Goal: Transaction & Acquisition: Obtain resource

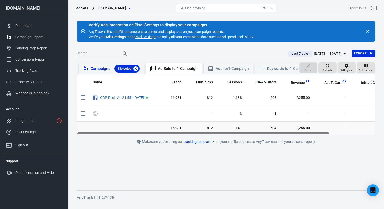
click at [136, 69] on icon at bounding box center [135, 69] width 5 height 5
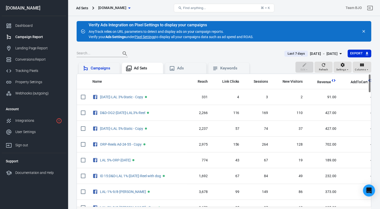
click at [26, 38] on div "Campaign Report" at bounding box center [38, 36] width 47 height 5
radio input "true"
radio input "false"
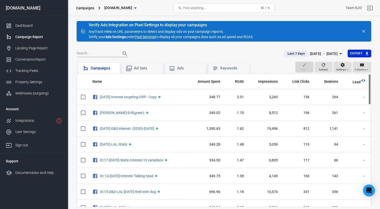
drag, startPoint x: 186, startPoint y: 80, endPoint x: 308, endPoint y: 86, distance: 122.2
click at [308, 86] on tr "Name Amount Spent ROAS Impressions Link Clicks Sessions Lead Purchase Revenue A…" at bounding box center [361, 82] width 569 height 16
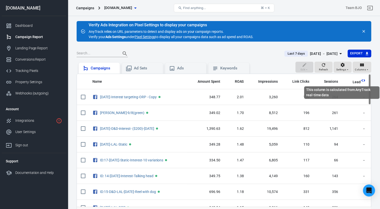
click at [362, 81] on icon "This column is calculated from AnyTrack real-time data" at bounding box center [363, 80] width 5 height 5
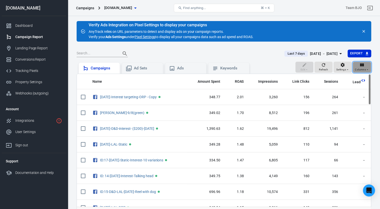
click at [359, 65] on icon "button" at bounding box center [361, 65] width 5 height 5
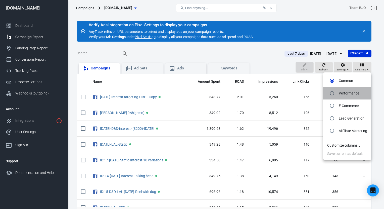
drag, startPoint x: 348, startPoint y: 93, endPoint x: 339, endPoint y: 138, distance: 46.2
click at [348, 93] on p "Performance" at bounding box center [349, 93] width 20 height 5
radio input "false"
radio input "true"
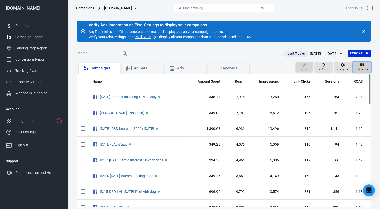
click at [368, 70] on icon "button" at bounding box center [367, 69] width 3 height 3
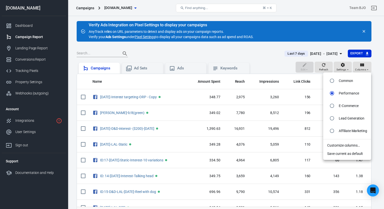
click at [380, 97] on div at bounding box center [192, 104] width 384 height 209
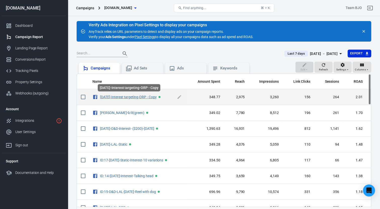
click at [119, 96] on link "[DATE]-Interest targeting-ORP - Copy" at bounding box center [128, 97] width 57 height 4
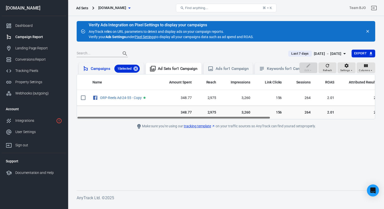
drag, startPoint x: 235, startPoint y: 122, endPoint x: 220, endPoint y: 132, distance: 18.5
click at [220, 132] on main "Verify Ads Integration on Pixel Settings to display your campaigns AnyTrack rel…" at bounding box center [226, 102] width 298 height 162
drag, startPoint x: 170, startPoint y: 81, endPoint x: 320, endPoint y: 83, distance: 150.7
click at [319, 83] on tr "Name Amount Spent Reach Impressions Link Clicks Sessions ROAS Attributed Result…" at bounding box center [308, 83] width 462 height 16
drag, startPoint x: 240, startPoint y: 121, endPoint x: 224, endPoint y: 121, distance: 16.1
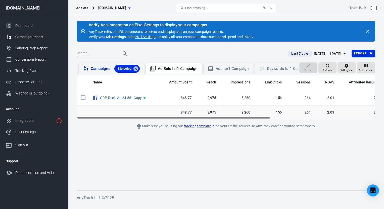
click at [224, 119] on div "Name Amount Spent Reach Impressions Link Clicks Sessions ROAS Attributed Result…" at bounding box center [226, 97] width 298 height 45
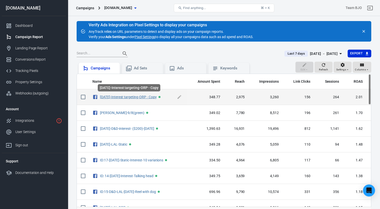
click at [121, 97] on link "[DATE]-Interest targeting-ORP - Copy" at bounding box center [128, 97] width 57 height 4
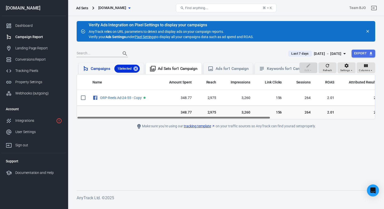
click at [372, 53] on icon "button" at bounding box center [370, 53] width 5 height 5
click at [331, 39] on div at bounding box center [192, 104] width 384 height 209
click at [343, 53] on icon "button" at bounding box center [344, 54] width 6 height 6
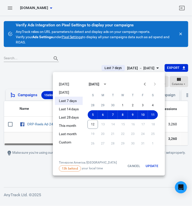
click at [103, 55] on div at bounding box center [96, 103] width 192 height 206
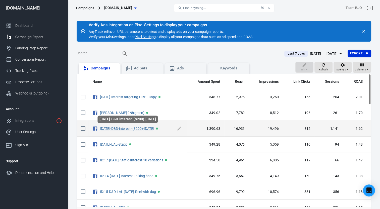
click at [116, 127] on link "[DATE]-D&D-interest- ($200)-[DATE]" at bounding box center [127, 129] width 54 height 4
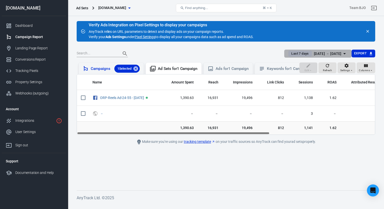
click at [345, 53] on icon "button" at bounding box center [344, 54] width 6 height 6
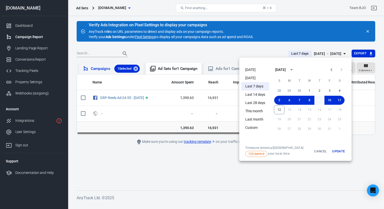
click at [319, 100] on button "9" at bounding box center [319, 100] width 10 height 9
click at [331, 101] on button "10" at bounding box center [329, 100] width 10 height 9
drag, startPoint x: 329, startPoint y: 102, endPoint x: 320, endPoint y: 109, distance: 11.4
click at [329, 102] on button "10" at bounding box center [329, 100] width 10 height 9
drag, startPoint x: 319, startPoint y: 100, endPoint x: 317, endPoint y: 104, distance: 4.5
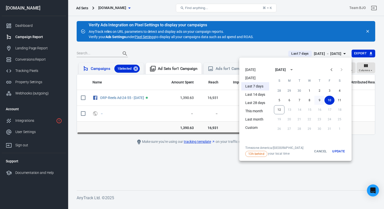
click at [318, 100] on button "9" at bounding box center [319, 100] width 10 height 9
click at [298, 53] on div at bounding box center [192, 104] width 384 height 209
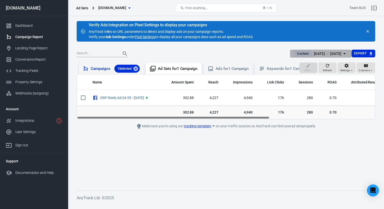
click at [342, 54] on icon "button" at bounding box center [344, 54] width 6 height 6
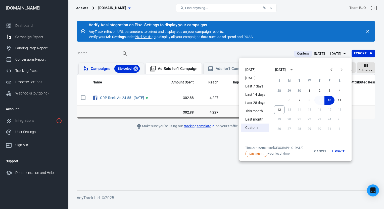
drag, startPoint x: 317, startPoint y: 99, endPoint x: 317, endPoint y: 104, distance: 4.8
click at [317, 101] on button "9" at bounding box center [319, 100] width 10 height 9
click at [315, 101] on button "9" at bounding box center [319, 100] width 10 height 9
click at [310, 99] on button "8" at bounding box center [309, 100] width 10 height 9
click at [317, 101] on button "9" at bounding box center [319, 100] width 10 height 9
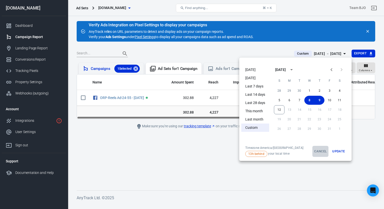
click at [322, 149] on button "Cancel" at bounding box center [320, 151] width 16 height 11
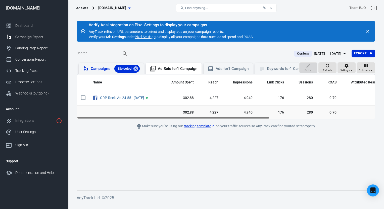
click at [295, 52] on span "Custom" at bounding box center [303, 53] width 16 height 5
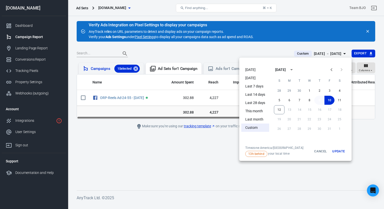
click at [318, 99] on button "9" at bounding box center [319, 100] width 10 height 9
click at [318, 100] on button "9" at bounding box center [319, 100] width 10 height 9
click at [253, 127] on li "Custom" at bounding box center [255, 128] width 28 height 8
click at [318, 100] on button "9" at bounding box center [319, 100] width 10 height 9
click at [306, 101] on button "8" at bounding box center [309, 100] width 10 height 9
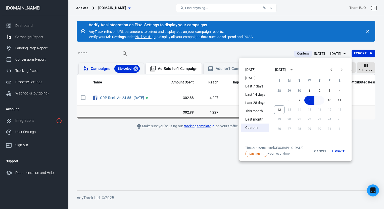
click at [321, 100] on button "9" at bounding box center [319, 100] width 10 height 9
click at [319, 150] on button "Cancel" at bounding box center [320, 151] width 16 height 11
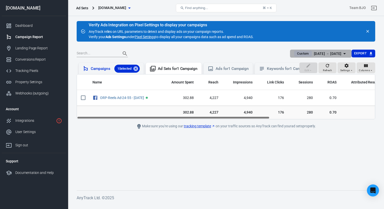
click at [344, 54] on icon "button" at bounding box center [344, 54] width 6 height 6
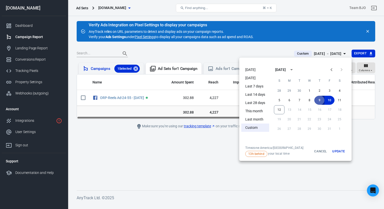
drag, startPoint x: 318, startPoint y: 100, endPoint x: 320, endPoint y: 110, distance: 10.5
click at [318, 101] on button "9" at bounding box center [319, 100] width 10 height 9
click at [337, 154] on button "Update" at bounding box center [338, 151] width 16 height 11
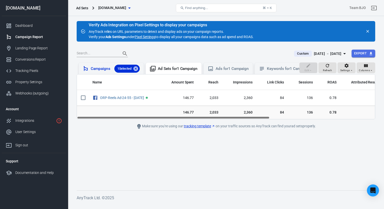
click at [371, 54] on icon "button" at bounding box center [370, 53] width 3 height 3
click at [354, 63] on li "Spreadsheet (CSV)" at bounding box center [356, 64] width 37 height 8
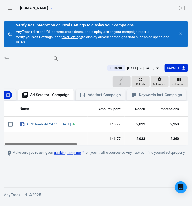
click at [69, 146] on div "Name Amount Spent Reach Impressions Link Clicks Sessions ROAS Attributed Result…" at bounding box center [96, 123] width 185 height 45
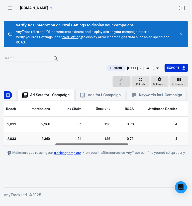
scroll to position [0, 133]
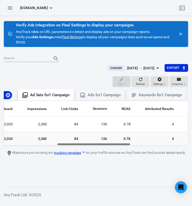
drag, startPoint x: 44, startPoint y: 147, endPoint x: 97, endPoint y: 146, distance: 53.2
click at [97, 146] on div "Name Amount Spent Reach Impressions Link Clicks Sessions ROAS Attributed Result…" at bounding box center [96, 123] width 184 height 45
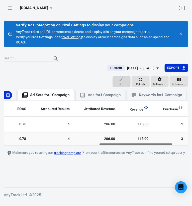
scroll to position [0, 276]
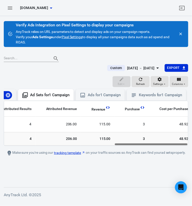
drag, startPoint x: 115, startPoint y: 147, endPoint x: 177, endPoint y: 145, distance: 62.8
click at [177, 145] on div "Name Amount Spent Reach Impressions Link Clicks Sessions ROAS Attributed Result…" at bounding box center [96, 123] width 185 height 45
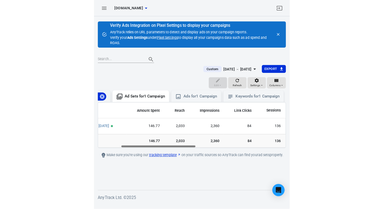
scroll to position [0, 57]
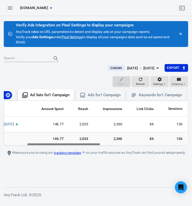
drag, startPoint x: 130, startPoint y: 147, endPoint x: 42, endPoint y: 168, distance: 90.0
click at [42, 168] on main "Verify Ads Integration on Pixel Settings to display your campaigns AnyTrack rel…" at bounding box center [96, 100] width 185 height 158
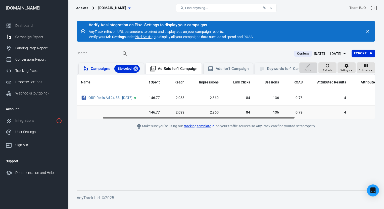
scroll to position [0, 0]
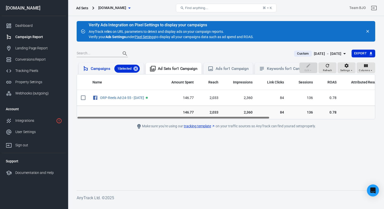
drag, startPoint x: 230, startPoint y: 121, endPoint x: 159, endPoint y: 127, distance: 71.4
click at [159, 127] on main "Verify Ads Integration on Pixel Settings to display your campaigns AnyTrack rel…" at bounding box center [226, 102] width 298 height 162
click at [276, 69] on div "Keywords for 1 Campaign" at bounding box center [288, 68] width 43 height 5
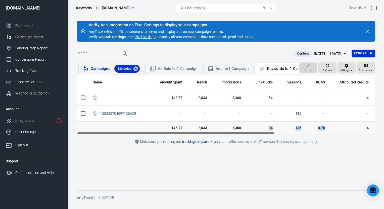
drag, startPoint x: 239, startPoint y: 135, endPoint x: 337, endPoint y: 136, distance: 98.0
click at [337, 135] on tr "146.77 2,033 2,360 84 136 0.78 4 206.00 115.00 3 48.92" at bounding box center [303, 129] width 453 height 14
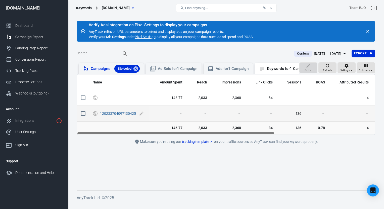
drag, startPoint x: 247, startPoint y: 138, endPoint x: 136, endPoint y: 114, distance: 113.3
click at [199, 134] on div "Name Amount Spent Reach Impressions Link Clicks Sessions ROAS Attributed Result…" at bounding box center [226, 104] width 298 height 61
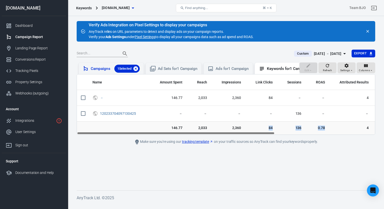
click at [137, 67] on icon at bounding box center [135, 69] width 5 height 5
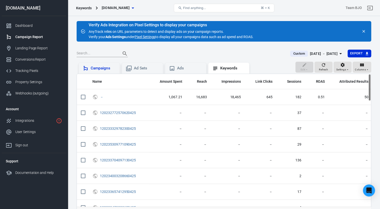
click at [100, 67] on div "Campaigns" at bounding box center [103, 68] width 25 height 5
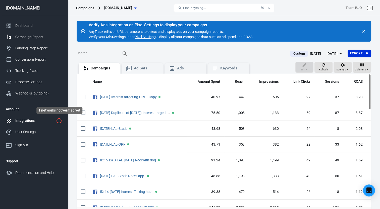
click at [58, 120] on icon "1 networks not verified yet" at bounding box center [59, 121] width 6 height 6
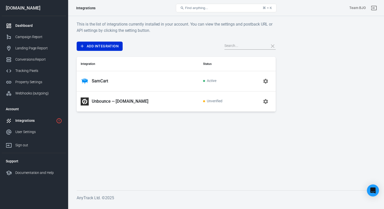
click at [26, 25] on div "Dashboard" at bounding box center [38, 25] width 47 height 5
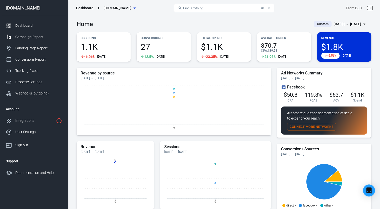
click at [30, 36] on div "Campaign Report" at bounding box center [38, 36] width 47 height 5
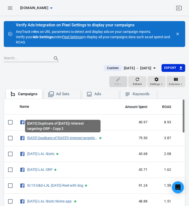
click at [42, 138] on link "[DATE] Duplicate of [DATE])-Interest targeting-ORP - Copy 2" at bounding box center [72, 138] width 91 height 4
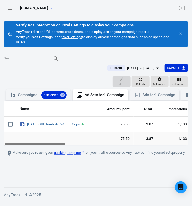
drag, startPoint x: 59, startPoint y: 147, endPoint x: 45, endPoint y: 143, distance: 14.4
click at [45, 143] on div "Name Amount Spent ROAS Impressions Link Clicks Sessions Lead Purchase Revenue A…" at bounding box center [96, 123] width 185 height 45
click at [156, 68] on icon "button" at bounding box center [158, 68] width 6 height 6
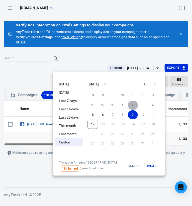
click at [132, 104] on button "2" at bounding box center [133, 105] width 10 height 9
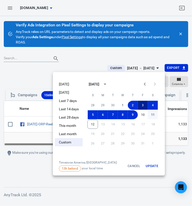
drag, startPoint x: 142, startPoint y: 104, endPoint x: 148, endPoint y: 111, distance: 9.4
click at [142, 104] on button "3" at bounding box center [143, 105] width 10 height 9
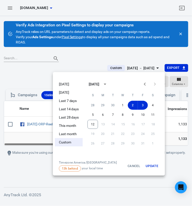
click at [76, 139] on li "Custom" at bounding box center [69, 142] width 28 height 8
click at [132, 105] on button "2" at bounding box center [133, 105] width 10 height 9
click at [149, 162] on button "Update" at bounding box center [152, 165] width 16 height 11
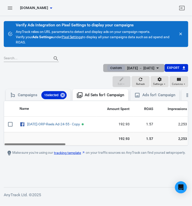
click at [157, 68] on icon "button" at bounding box center [158, 68] width 3 height 1
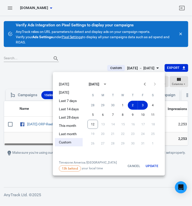
click at [157, 68] on div at bounding box center [96, 103] width 192 height 206
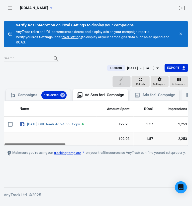
click at [155, 68] on icon "button" at bounding box center [158, 68] width 6 height 6
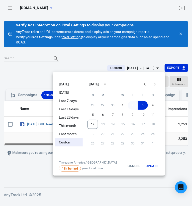
click at [134, 106] on button "2" at bounding box center [133, 105] width 10 height 9
click at [151, 167] on button "Update" at bounding box center [152, 165] width 16 height 11
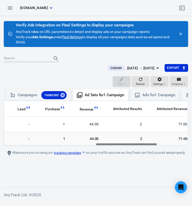
scroll to position [0, 241]
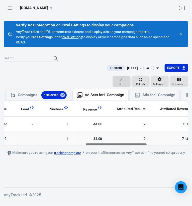
drag, startPoint x: 50, startPoint y: 147, endPoint x: 131, endPoint y: 149, distance: 81.4
click at [131, 146] on div "Name Amount Spent ROAS Impressions Link Clicks Sessions Lead Purchase Revenue A…" at bounding box center [96, 123] width 184 height 45
click at [158, 67] on icon "button" at bounding box center [158, 68] width 6 height 6
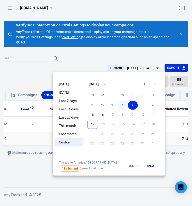
click at [123, 104] on button "1" at bounding box center [123, 105] width 10 height 9
drag, startPoint x: 134, startPoint y: 105, endPoint x: 132, endPoint y: 135, distance: 29.7
click at [134, 106] on button "2" at bounding box center [133, 105] width 10 height 9
click at [123, 106] on button "1" at bounding box center [123, 105] width 10 height 9
drag, startPoint x: 154, startPoint y: 165, endPoint x: 152, endPoint y: 162, distance: 3.0
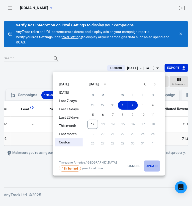
click at [154, 165] on button "Update" at bounding box center [152, 165] width 16 height 11
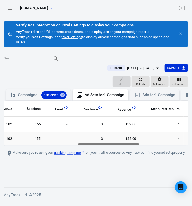
scroll to position [0, 229]
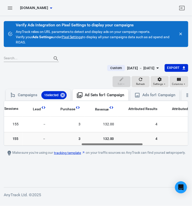
drag, startPoint x: 51, startPoint y: 147, endPoint x: 129, endPoint y: 150, distance: 77.4
click at [129, 150] on main "Verify Ads Integration on Pixel Settings to display your campaigns AnyTrack rel…" at bounding box center [96, 100] width 185 height 158
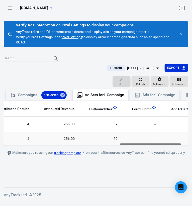
scroll to position [0, 362]
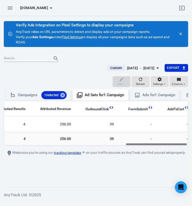
drag, startPoint x: 127, startPoint y: 147, endPoint x: 172, endPoint y: 147, distance: 44.7
click at [172, 146] on div "Name Amount Spent ROAS Impressions Link Clicks Sessions Lead Purchase Revenue A…" at bounding box center [96, 123] width 184 height 45
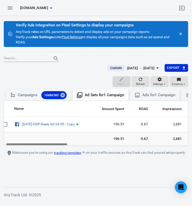
scroll to position [0, 0]
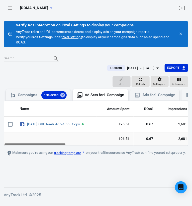
drag, startPoint x: 143, startPoint y: 147, endPoint x: 16, endPoint y: 165, distance: 128.5
click at [16, 165] on main "Verify Ads Integration on Pixel Settings to display your campaigns AnyTrack rel…" at bounding box center [96, 100] width 185 height 158
click at [143, 68] on div "[DATE] － [DATE]" at bounding box center [141, 68] width 28 height 6
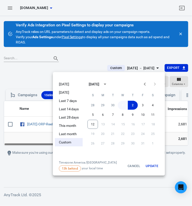
click at [121, 106] on button "1" at bounding box center [123, 105] width 10 height 9
drag, startPoint x: 155, startPoint y: 165, endPoint x: 148, endPoint y: 175, distance: 11.8
click at [154, 165] on button "Update" at bounding box center [152, 165] width 16 height 11
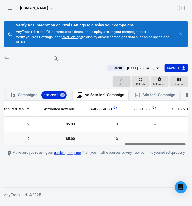
scroll to position [0, 363]
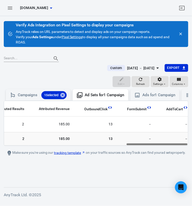
drag, startPoint x: 44, startPoint y: 147, endPoint x: 168, endPoint y: 160, distance: 124.0
click at [168, 160] on main "Verify Ads Integration on Pixel Settings to display your campaigns AnyTrack rel…" at bounding box center [96, 100] width 185 height 158
click at [154, 66] on div "[DATE] － [DATE]" at bounding box center [141, 68] width 28 height 6
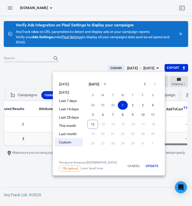
click at [68, 141] on li "Custom" at bounding box center [69, 142] width 28 height 8
click at [131, 106] on button "2" at bounding box center [133, 105] width 10 height 9
drag, startPoint x: 151, startPoint y: 165, endPoint x: 156, endPoint y: 171, distance: 8.6
click at [152, 166] on button "Update" at bounding box center [152, 165] width 16 height 11
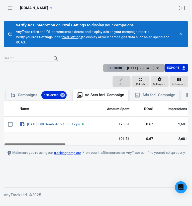
click at [155, 68] on icon "button" at bounding box center [158, 68] width 6 height 6
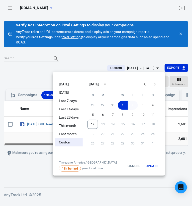
click at [132, 106] on button "2" at bounding box center [133, 105] width 10 height 9
click at [154, 164] on button "Update" at bounding box center [152, 165] width 16 height 11
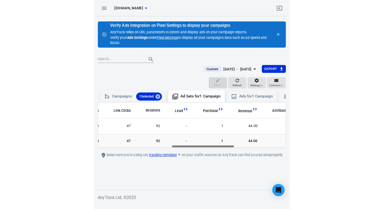
scroll to position [0, 215]
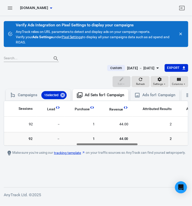
drag, startPoint x: 48, startPoint y: 148, endPoint x: 121, endPoint y: 147, distance: 72.6
click at [121, 146] on div "Name Amount Spent ROAS Impressions Link Clicks Sessions Lead Purchase Revenue A…" at bounding box center [96, 123] width 184 height 45
click at [158, 68] on icon "button" at bounding box center [158, 68] width 3 height 1
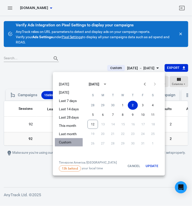
click at [67, 142] on li "Custom" at bounding box center [69, 142] width 28 height 8
click at [144, 104] on button "3" at bounding box center [143, 105] width 10 height 9
click at [133, 106] on button "2" at bounding box center [133, 105] width 10 height 9
drag, startPoint x: 152, startPoint y: 166, endPoint x: 158, endPoint y: 161, distance: 7.5
click at [152, 167] on button "Update" at bounding box center [152, 165] width 16 height 11
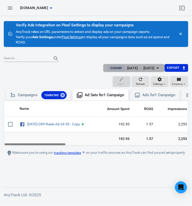
click at [158, 66] on icon "button" at bounding box center [158, 68] width 6 height 6
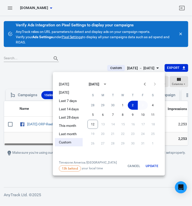
click at [144, 104] on button "3" at bounding box center [143, 105] width 10 height 9
click at [134, 104] on button "2" at bounding box center [133, 105] width 10 height 9
drag, startPoint x: 66, startPoint y: 141, endPoint x: 85, endPoint y: 140, distance: 19.9
click at [66, 141] on li "Custom" at bounding box center [69, 142] width 28 height 8
drag, startPoint x: 132, startPoint y: 105, endPoint x: 145, endPoint y: 110, distance: 14.2
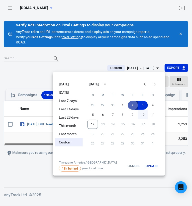
click at [132, 106] on button "2" at bounding box center [133, 105] width 10 height 9
drag, startPoint x: 143, startPoint y: 106, endPoint x: 144, endPoint y: 109, distance: 3.1
click at [143, 105] on button "3" at bounding box center [143, 105] width 10 height 9
click at [134, 105] on button "2" at bounding box center [133, 105] width 10 height 9
click at [141, 105] on button "3" at bounding box center [143, 105] width 10 height 9
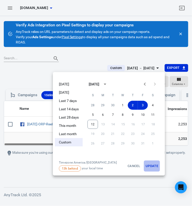
click at [156, 167] on button "Update" at bounding box center [152, 165] width 16 height 11
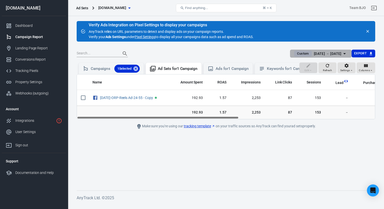
click at [346, 52] on icon "button" at bounding box center [344, 54] width 6 height 6
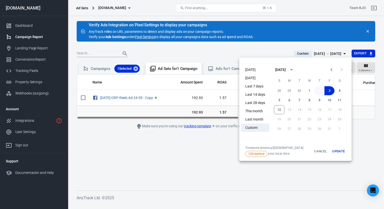
click at [318, 91] on button "2" at bounding box center [319, 90] width 10 height 9
click at [334, 98] on button "10" at bounding box center [329, 100] width 10 height 9
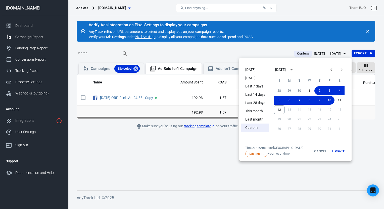
drag, startPoint x: 255, startPoint y: 127, endPoint x: 262, endPoint y: 128, distance: 7.4
click at [255, 127] on li "Custom" at bounding box center [255, 128] width 28 height 8
click at [329, 93] on button "3" at bounding box center [329, 90] width 10 height 9
drag, startPoint x: 341, startPoint y: 91, endPoint x: 330, endPoint y: 102, distance: 15.5
click at [341, 92] on button "4" at bounding box center [339, 90] width 10 height 9
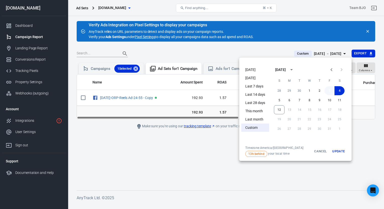
click at [331, 91] on button "3" at bounding box center [329, 90] width 10 height 9
click at [259, 125] on li "Custom" at bounding box center [255, 128] width 28 height 8
click at [336, 151] on button "Update" at bounding box center [338, 151] width 16 height 11
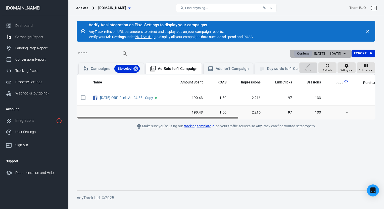
click at [343, 53] on icon "button" at bounding box center [344, 54] width 6 height 6
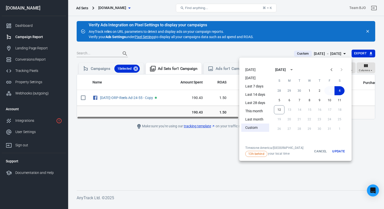
click at [329, 91] on button "3" at bounding box center [329, 90] width 10 height 9
drag, startPoint x: 341, startPoint y: 151, endPoint x: 360, endPoint y: 118, distance: 38.2
click at [340, 151] on button "Update" at bounding box center [338, 151] width 16 height 11
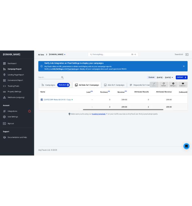
scroll to position [0, 175]
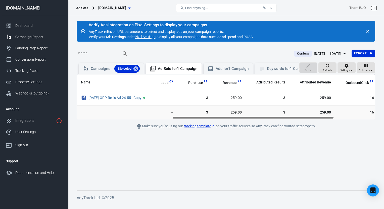
drag, startPoint x: 222, startPoint y: 122, endPoint x: 317, endPoint y: 126, distance: 95.5
click at [317, 126] on main "Verify Ads Integration on Pixel Settings to display your campaigns AnyTrack rel…" at bounding box center [226, 102] width 298 height 162
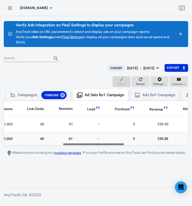
click at [154, 67] on div "[DATE] － [DATE]" at bounding box center [141, 68] width 28 height 6
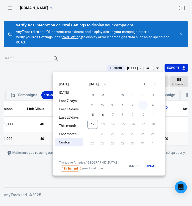
click at [143, 106] on button "3" at bounding box center [143, 105] width 10 height 9
click at [69, 141] on li "Custom" at bounding box center [69, 142] width 28 height 8
drag, startPoint x: 153, startPoint y: 105, endPoint x: 149, endPoint y: 120, distance: 14.9
click at [153, 105] on button "4" at bounding box center [153, 105] width 10 height 9
drag, startPoint x: 143, startPoint y: 106, endPoint x: 144, endPoint y: 112, distance: 5.9
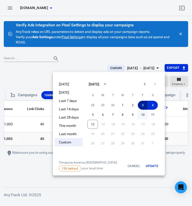
click at [143, 106] on button "3" at bounding box center [143, 105] width 10 height 9
click at [144, 84] on icon "Previous month" at bounding box center [145, 84] width 2 height 3
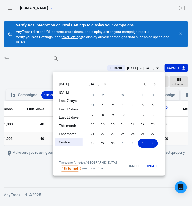
click at [151, 84] on button "Next month" at bounding box center [155, 84] width 10 height 10
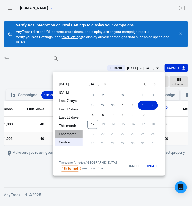
click at [68, 132] on li "Last month" at bounding box center [69, 134] width 28 height 8
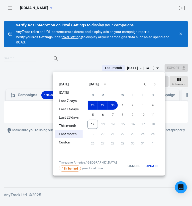
click at [65, 142] on li "Custom" at bounding box center [69, 142] width 28 height 8
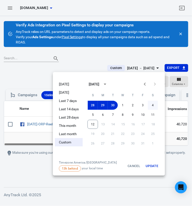
click at [154, 105] on button "4" at bounding box center [153, 105] width 10 height 9
click at [150, 106] on button "4" at bounding box center [153, 105] width 10 height 9
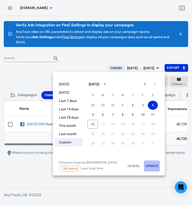
click at [152, 166] on button "Update" at bounding box center [152, 165] width 16 height 11
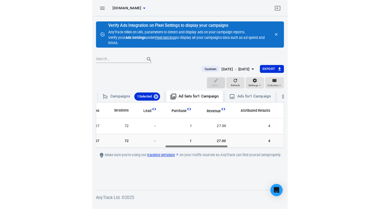
scroll to position [0, 223]
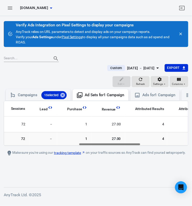
drag, startPoint x: 49, startPoint y: 147, endPoint x: 124, endPoint y: 150, distance: 75.2
click at [124, 150] on main "Verify Ads Integration on Pixel Settings to display your campaigns AnyTrack rel…" at bounding box center [96, 100] width 185 height 158
click at [156, 68] on icon "button" at bounding box center [158, 68] width 6 height 6
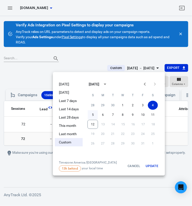
click at [93, 114] on button "5" at bounding box center [93, 114] width 10 height 9
drag, startPoint x: 153, startPoint y: 104, endPoint x: 153, endPoint y: 107, distance: 3.1
click at [153, 104] on button "4" at bounding box center [153, 105] width 10 height 9
click at [94, 115] on button "5" at bounding box center [93, 114] width 10 height 9
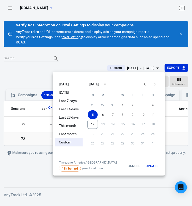
click at [153, 168] on button "Update" at bounding box center [152, 165] width 16 height 11
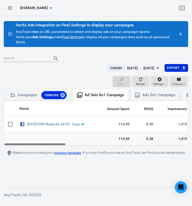
click at [60, 146] on div "Name Amount Spent ROAS Impressions Link Clicks Sessions Lead Purchase Revenue A…" at bounding box center [96, 123] width 184 height 45
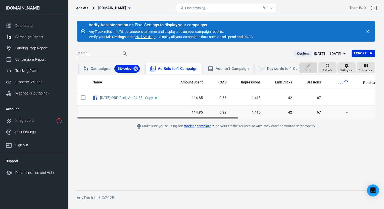
drag, startPoint x: 137, startPoint y: 69, endPoint x: 136, endPoint y: 73, distance: 4.7
click at [137, 69] on icon at bounding box center [136, 69] width 6 height 6
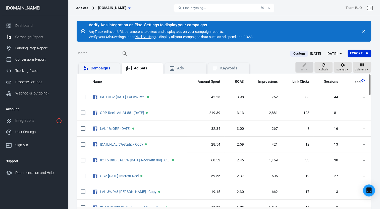
click at [103, 68] on div "Campaigns" at bounding box center [103, 68] width 25 height 5
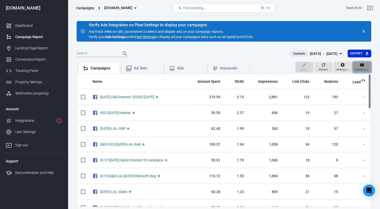
click at [365, 68] on span "Columns" at bounding box center [360, 70] width 11 height 5
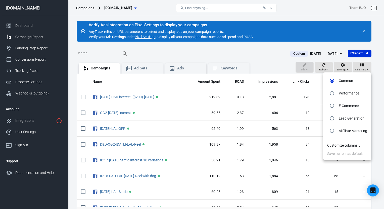
click at [343, 95] on p "Performance" at bounding box center [349, 93] width 20 height 5
radio input "false"
radio input "true"
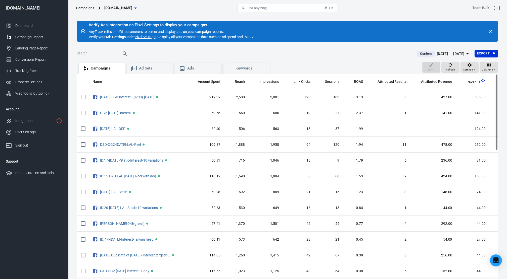
drag, startPoint x: 370, startPoint y: 0, endPoint x: 335, endPoint y: 50, distance: 60.8
click at [335, 50] on div "Custom [DATE] － [DATE] Export" at bounding box center [287, 56] width 421 height 12
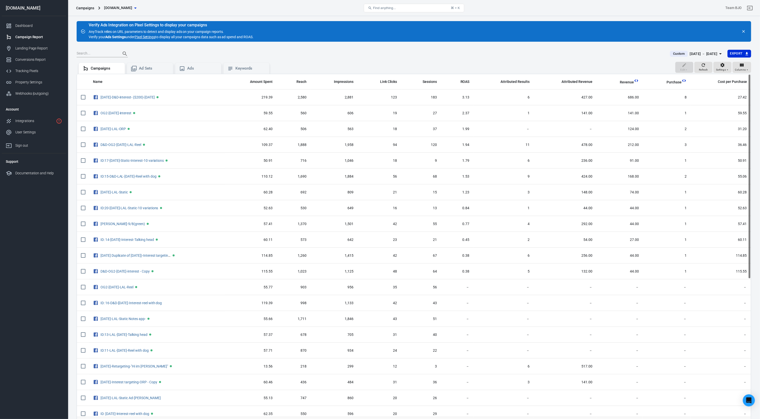
drag, startPoint x: 484, startPoint y: 0, endPoint x: 482, endPoint y: 56, distance: 56.0
click at [384, 55] on div at bounding box center [370, 53] width 587 height 7
click at [384, 51] on icon "button" at bounding box center [720, 54] width 6 height 6
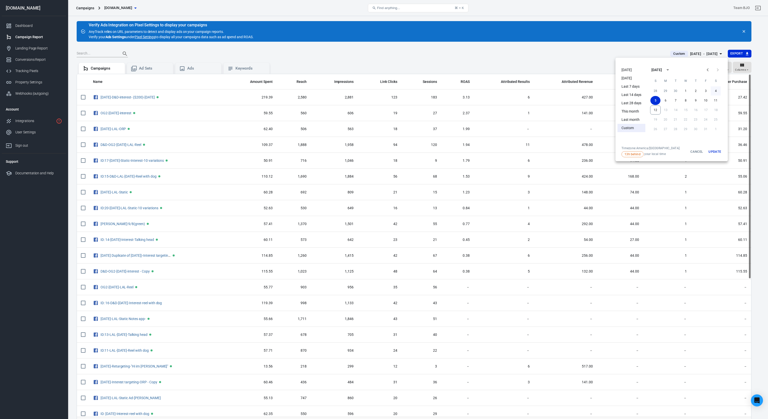
click at [384, 89] on button "4" at bounding box center [715, 90] width 10 height 9
click at [384, 150] on button "Update" at bounding box center [714, 151] width 16 height 11
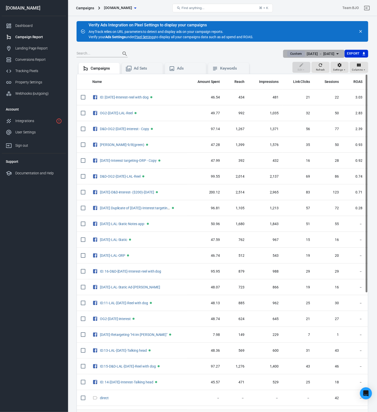
click at [335, 52] on icon "button" at bounding box center [338, 54] width 6 height 6
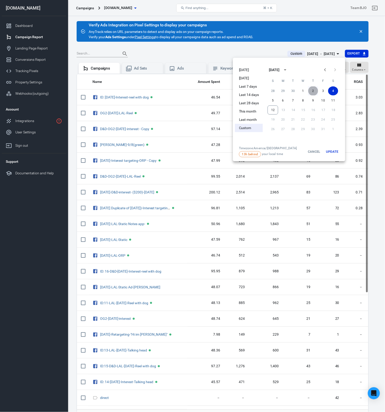
click at [311, 87] on button "2" at bounding box center [313, 90] width 10 height 9
click at [310, 91] on button "2" at bounding box center [313, 90] width 10 height 9
click at [332, 147] on button "Update" at bounding box center [332, 151] width 16 height 11
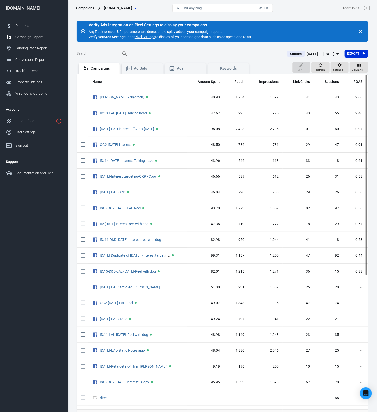
click at [335, 49] on main "Verify Ads Integration on Pixel Settings to display your campaigns AnyTrack rel…" at bounding box center [223, 227] width 292 height 412
click at [335, 51] on icon "button" at bounding box center [338, 54] width 6 height 6
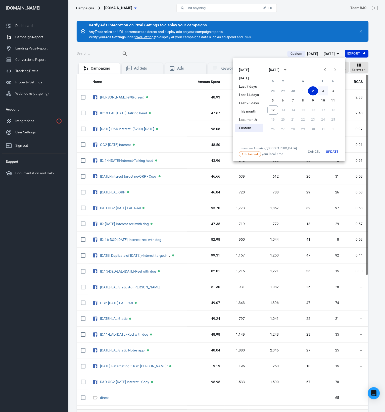
click at [322, 91] on button "3" at bounding box center [323, 90] width 10 height 9
click at [311, 91] on button "2" at bounding box center [313, 90] width 10 height 9
click at [324, 89] on button "3" at bounding box center [323, 90] width 10 height 9
drag, startPoint x: 332, startPoint y: 152, endPoint x: 332, endPoint y: 167, distance: 15.3
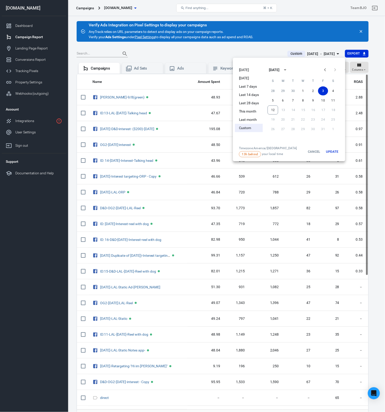
click at [332, 152] on button "Update" at bounding box center [332, 151] width 16 height 11
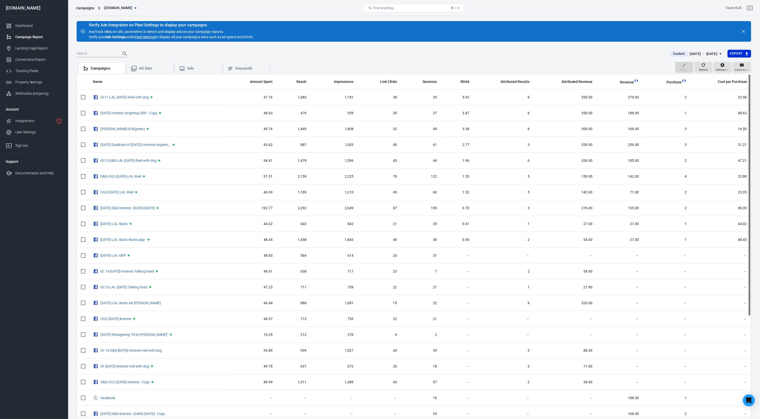
click at [384, 51] on icon "button" at bounding box center [720, 54] width 6 height 6
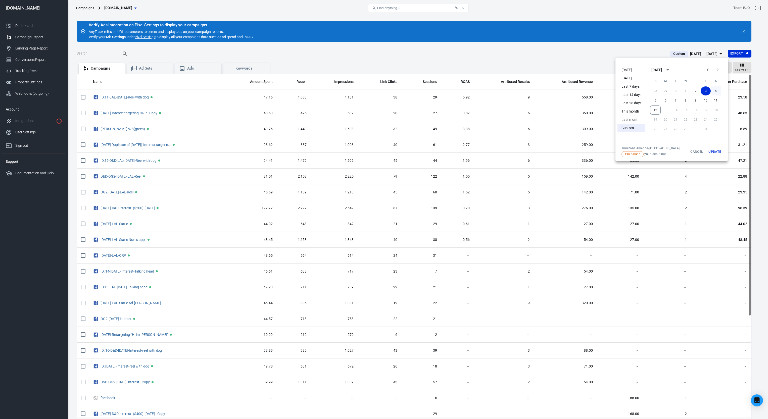
click at [384, 90] on button "4" at bounding box center [715, 90] width 10 height 9
click at [384, 92] on button "4" at bounding box center [715, 90] width 10 height 9
click at [384, 147] on button "Update" at bounding box center [714, 151] width 16 height 11
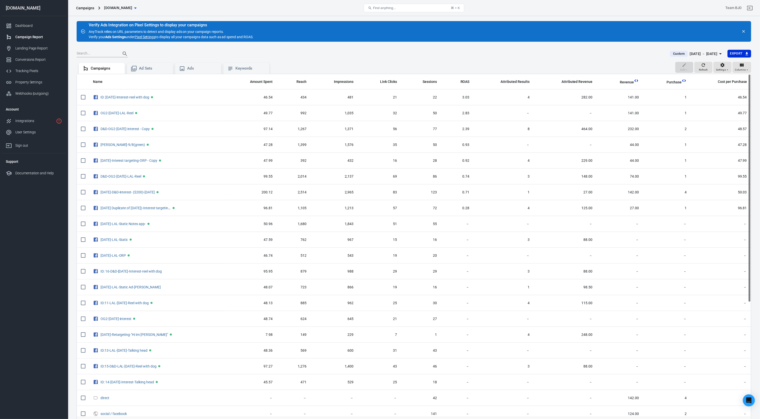
click at [384, 51] on icon "button" at bounding box center [720, 54] width 6 height 6
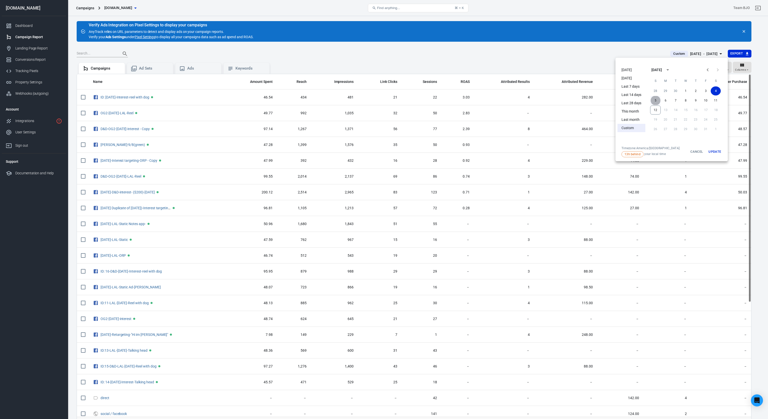
click at [384, 101] on button "5" at bounding box center [655, 100] width 10 height 9
click at [384, 150] on button "Update" at bounding box center [714, 151] width 16 height 11
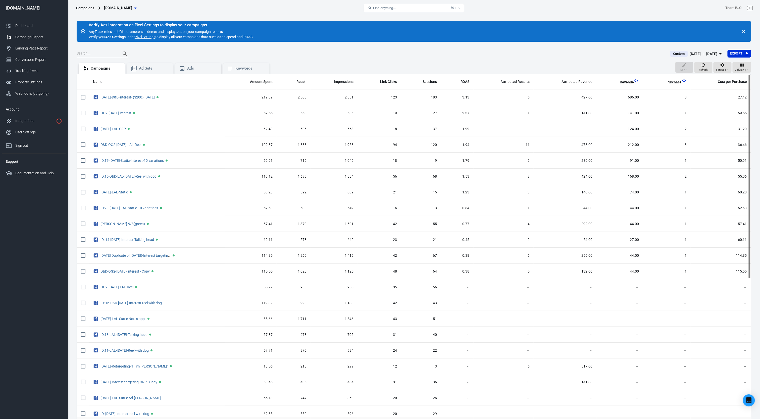
click at [384, 53] on div "[DATE] － [DATE]" at bounding box center [704, 54] width 28 height 6
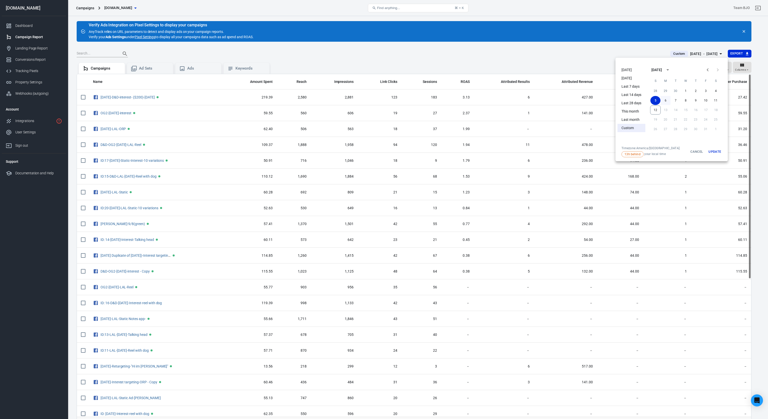
click at [384, 97] on button "6" at bounding box center [665, 100] width 10 height 9
click at [384, 99] on button "6" at bounding box center [665, 100] width 10 height 9
click at [384, 152] on button "Update" at bounding box center [714, 151] width 16 height 11
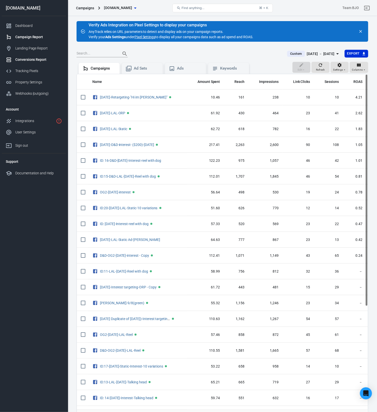
click at [31, 55] on link "Conversions Report" at bounding box center [34, 59] width 64 height 11
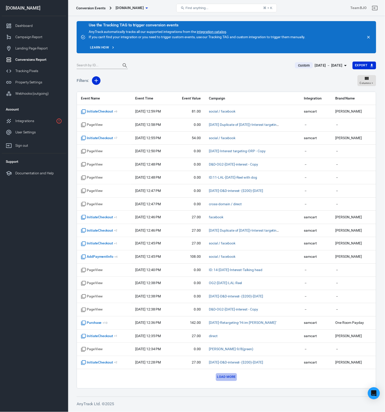
click at [229, 209] on button "Load more" at bounding box center [226, 377] width 21 height 8
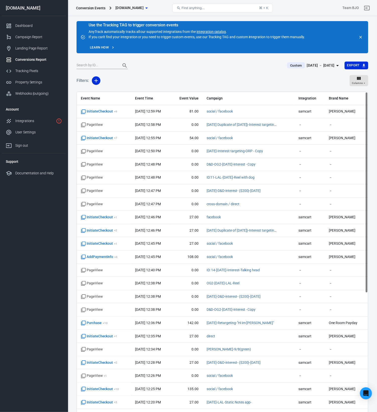
click at [28, 59] on div "Conversions Report" at bounding box center [38, 59] width 47 height 5
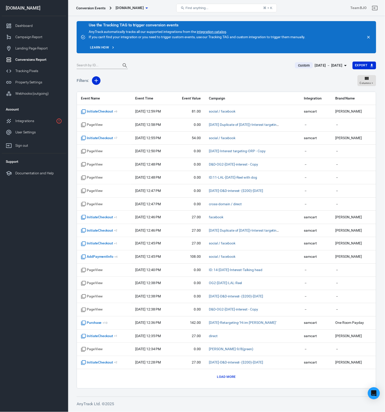
click at [345, 63] on icon "button" at bounding box center [345, 66] width 6 height 6
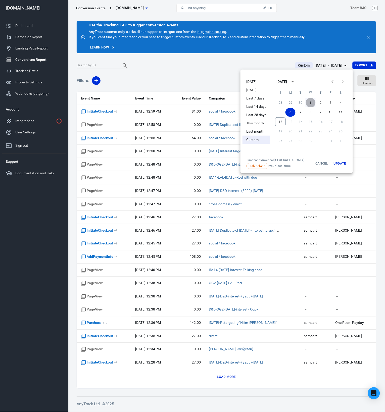
click at [308, 101] on button "1" at bounding box center [310, 102] width 10 height 9
click at [310, 103] on button "1" at bounding box center [310, 102] width 10 height 9
drag, startPoint x: 339, startPoint y: 157, endPoint x: 340, endPoint y: 161, distance: 4.3
click at [339, 156] on div "28 29 30 1 2 3 4 5 6 7 8 9 10 11 12 13 14 15 16 17 18 19 20 21 22 23 24 25 26 2…" at bounding box center [310, 128] width 80 height 60
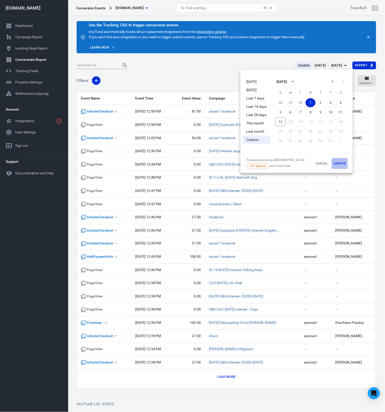
click at [340, 162] on button "Update" at bounding box center [340, 163] width 16 height 11
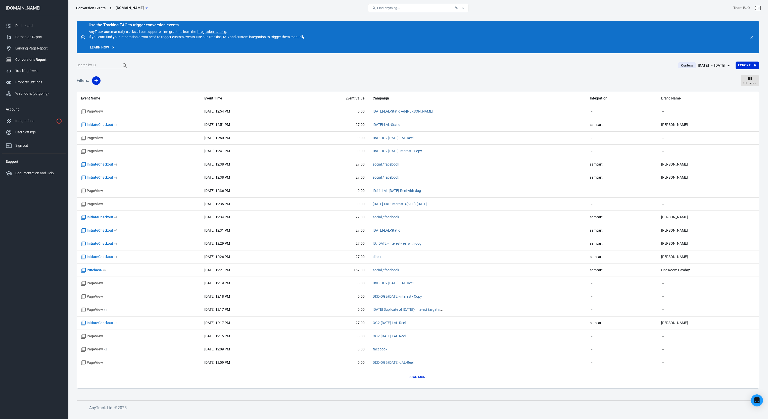
click at [23, 56] on link "Conversions Report" at bounding box center [34, 59] width 64 height 11
click at [384, 209] on button "Load more" at bounding box center [417, 377] width 21 height 8
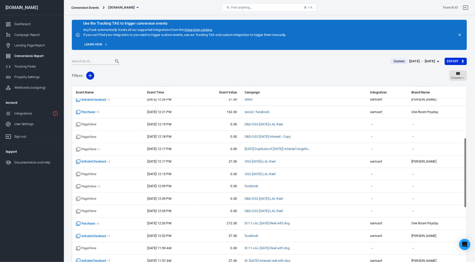
scroll to position [151, 0]
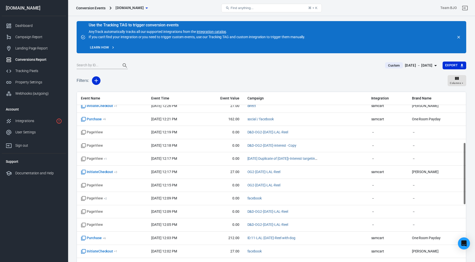
drag, startPoint x: 59, startPoint y: 4, endPoint x: 263, endPoint y: 62, distance: 212.2
click at [263, 59] on main "Use the Tracking TAG to trigger conversion events AnyTrack automatically tracks…" at bounding box center [272, 150] width 390 height 258
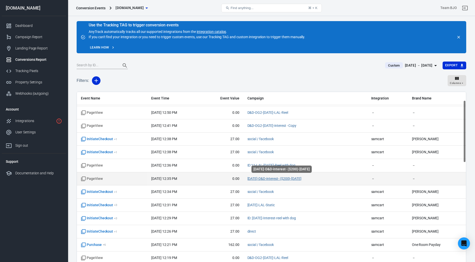
scroll to position [0, 0]
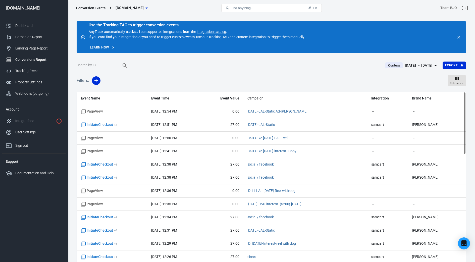
click at [27, 59] on div "Conversions Report" at bounding box center [38, 59] width 47 height 5
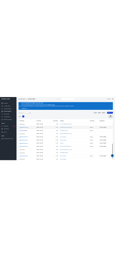
scroll to position [245, 0]
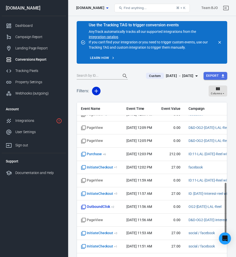
click at [219, 75] on button "Export" at bounding box center [215, 76] width 24 height 8
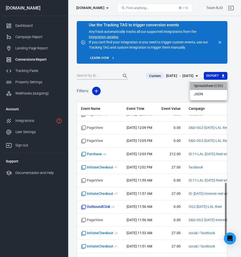
click at [204, 85] on li "Spreadsheet (CSV)" at bounding box center [208, 86] width 37 height 8
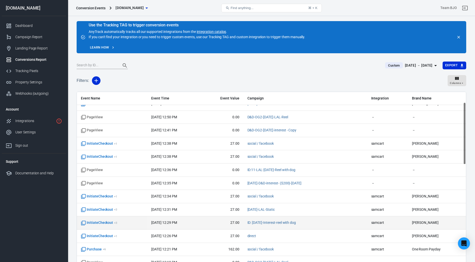
scroll to position [31, 0]
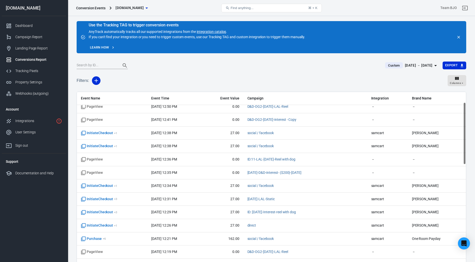
click at [26, 61] on div "Conversions Report" at bounding box center [38, 59] width 47 height 5
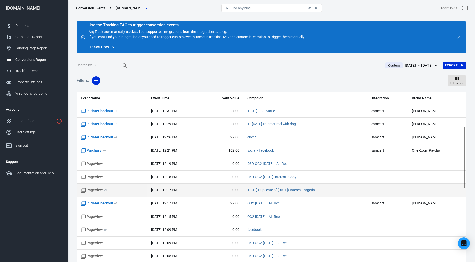
scroll to position [0, 0]
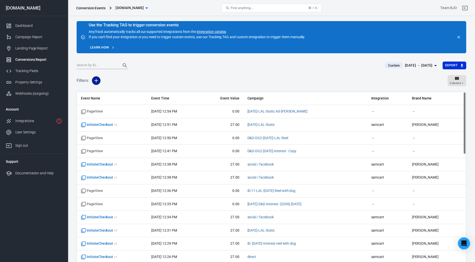
click at [98, 80] on icon "button" at bounding box center [96, 81] width 6 height 6
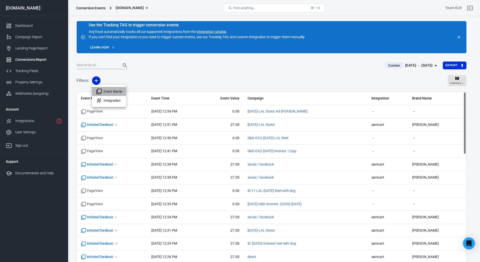
click at [114, 89] on li "Event Name" at bounding box center [109, 91] width 34 height 9
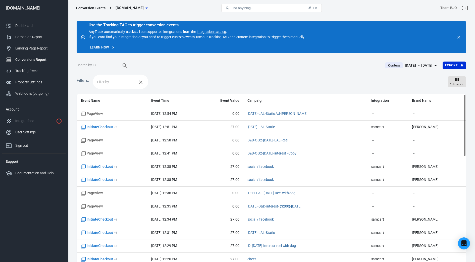
click at [114, 83] on input "text" at bounding box center [115, 82] width 37 height 6
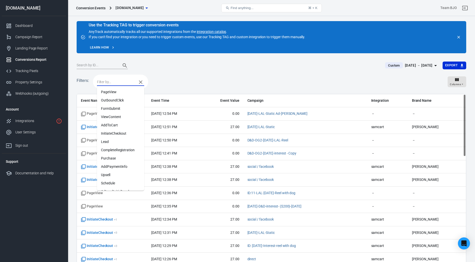
click at [109, 157] on li "Purchase" at bounding box center [120, 158] width 47 height 8
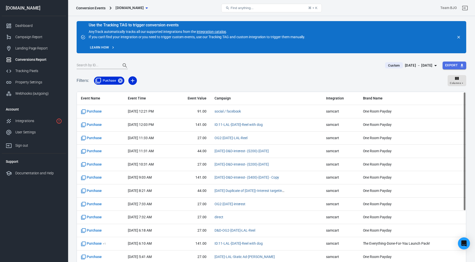
click at [384, 65] on icon "button" at bounding box center [462, 65] width 5 height 5
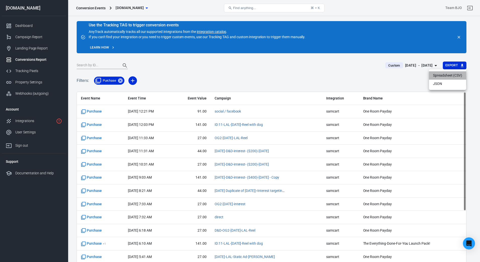
click at [384, 75] on li "Spreadsheet (CSV)" at bounding box center [447, 75] width 37 height 8
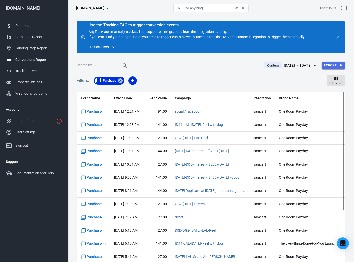
click at [338, 65] on button "Export" at bounding box center [333, 66] width 24 height 8
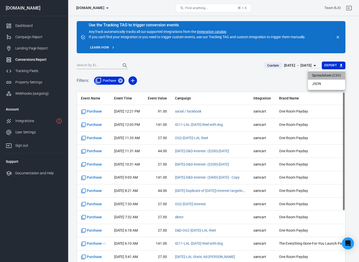
click at [322, 73] on li "Spreadsheet (CSV)" at bounding box center [326, 75] width 37 height 8
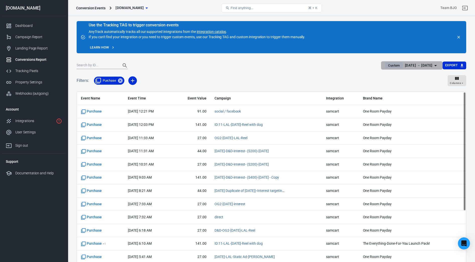
click at [384, 67] on div "[DATE] － [DATE]" at bounding box center [419, 65] width 28 height 6
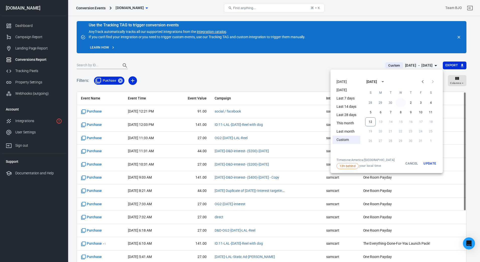
click at [384, 102] on button "1" at bounding box center [400, 102] width 10 height 9
click at [384, 103] on button "1" at bounding box center [400, 102] width 10 height 9
drag, startPoint x: 427, startPoint y: 163, endPoint x: 428, endPoint y: 167, distance: 4.2
click at [384, 162] on button "Update" at bounding box center [429, 163] width 16 height 11
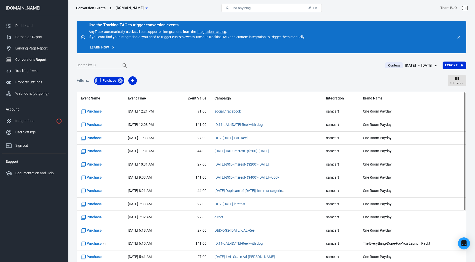
click at [384, 71] on div "Custom [DATE] － [DATE] Export" at bounding box center [272, 67] width 390 height 12
click at [384, 66] on icon "button" at bounding box center [462, 65] width 5 height 5
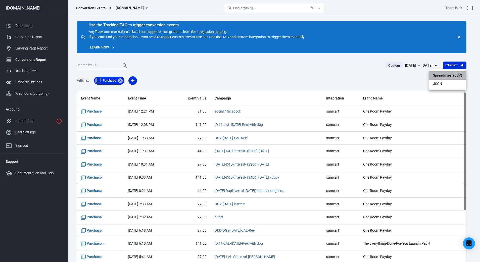
click at [384, 76] on li "Spreadsheet (CSV)" at bounding box center [447, 75] width 37 height 8
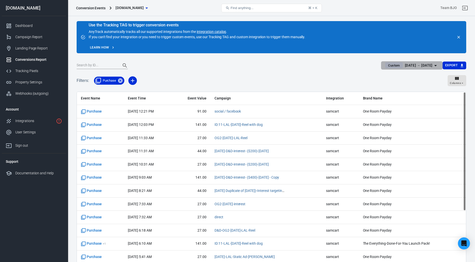
click at [384, 64] on icon "button" at bounding box center [435, 66] width 6 height 6
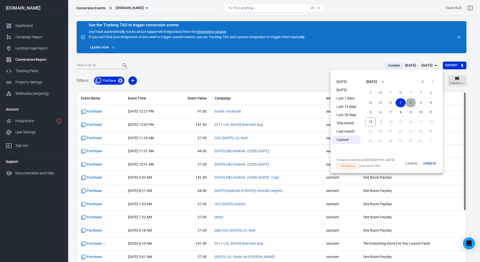
click at [384, 101] on button "2" at bounding box center [410, 102] width 10 height 9
click at [384, 162] on button "Update" at bounding box center [429, 163] width 16 height 11
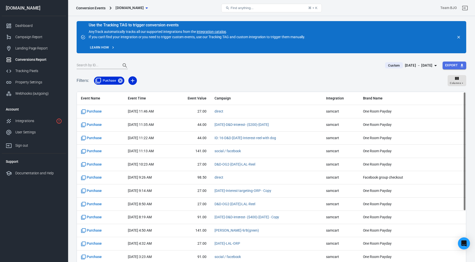
click at [384, 65] on icon "button" at bounding box center [462, 65] width 5 height 5
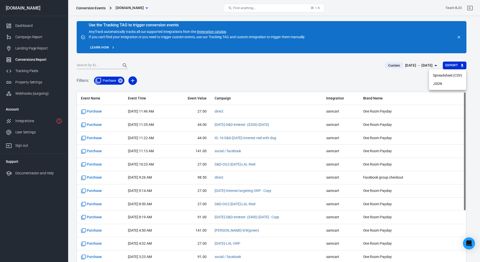
click at [384, 76] on li "Spreadsheet (CSV)" at bounding box center [447, 75] width 37 height 8
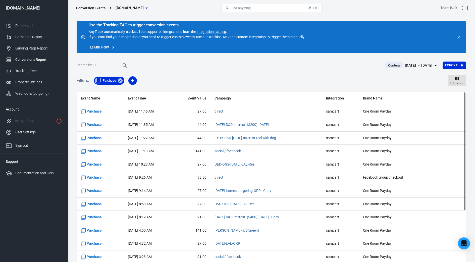
click at [384, 65] on icon "button" at bounding box center [435, 66] width 6 height 6
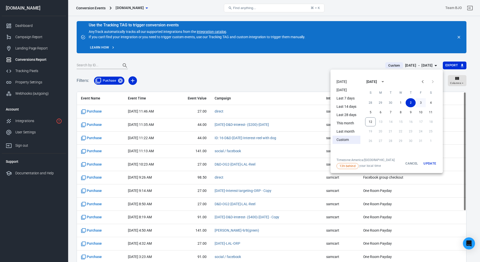
click at [384, 102] on button "3" at bounding box center [420, 102] width 10 height 9
click at [384, 103] on button "3" at bounding box center [420, 102] width 10 height 9
click at [384, 163] on button "Update" at bounding box center [429, 163] width 16 height 11
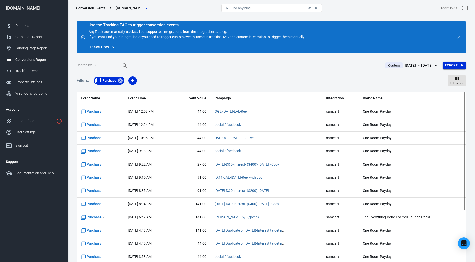
click at [384, 66] on icon "button" at bounding box center [462, 65] width 5 height 5
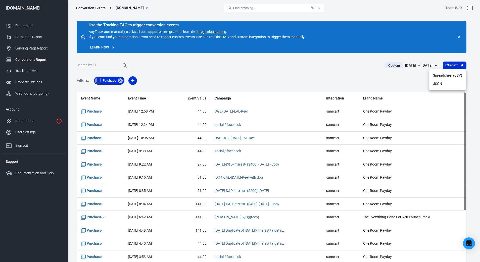
click at [384, 76] on li "Spreadsheet (CSV)" at bounding box center [447, 75] width 37 height 8
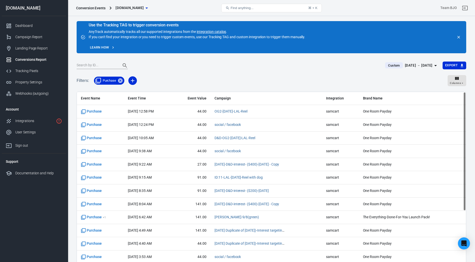
click at [384, 65] on icon "button" at bounding box center [435, 65] width 3 height 1
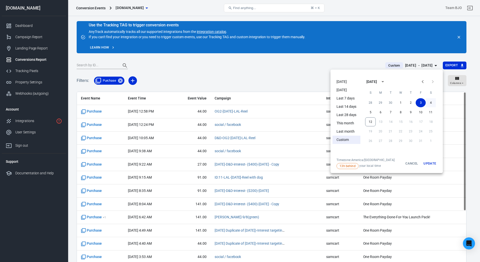
click at [384, 103] on button "4" at bounding box center [430, 102] width 10 height 9
click at [384, 164] on button "Update" at bounding box center [429, 163] width 16 height 11
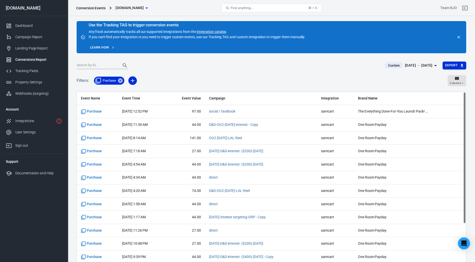
click at [384, 65] on button "Export" at bounding box center [455, 66] width 24 height 8
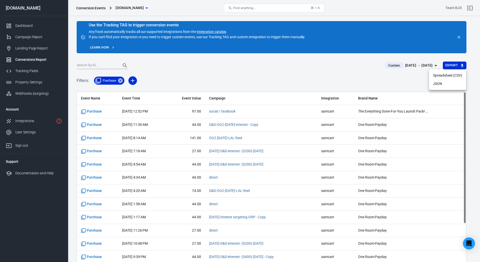
click at [384, 76] on li "Spreadsheet (CSV)" at bounding box center [447, 75] width 37 height 8
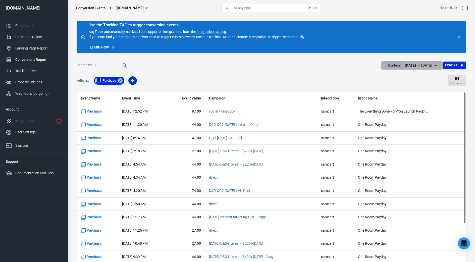
click at [384, 66] on div "[DATE] － [DATE]" at bounding box center [419, 65] width 28 height 6
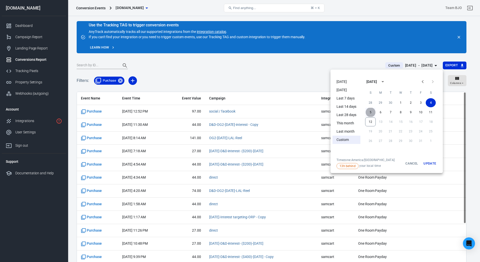
click at [371, 111] on button "5" at bounding box center [370, 112] width 10 height 9
click at [370, 114] on button "5" at bounding box center [370, 112] width 10 height 9
click at [384, 161] on button "Update" at bounding box center [429, 163] width 16 height 11
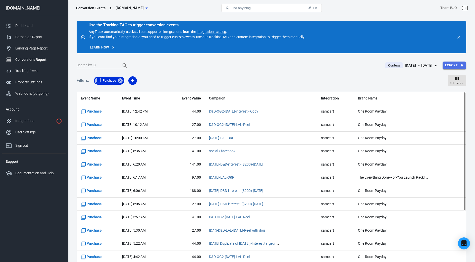
click at [384, 64] on icon "button" at bounding box center [462, 65] width 3 height 3
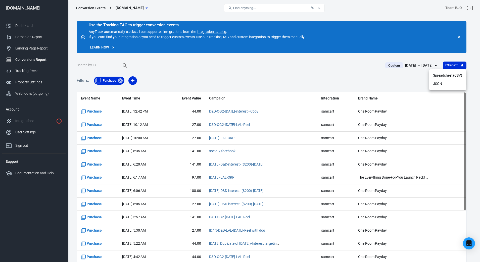
click at [384, 76] on li "Spreadsheet (CSV)" at bounding box center [447, 75] width 37 height 8
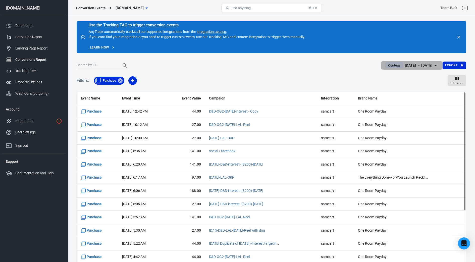
click at [384, 66] on icon "button" at bounding box center [435, 66] width 6 height 6
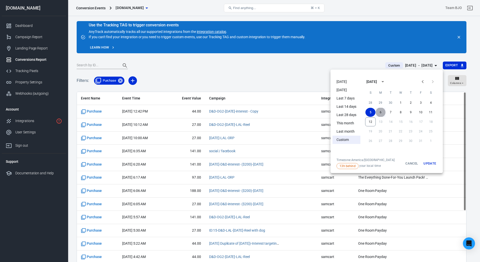
click at [379, 112] on button "6" at bounding box center [380, 112] width 10 height 9
click at [380, 113] on button "6" at bounding box center [380, 112] width 10 height 9
click at [384, 163] on button "Update" at bounding box center [429, 163] width 16 height 11
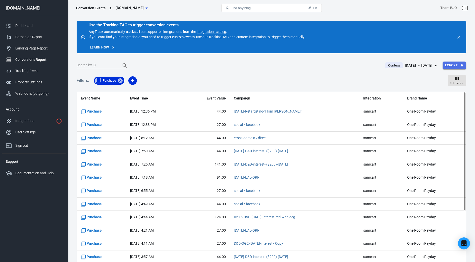
click at [384, 65] on button "Export" at bounding box center [455, 66] width 24 height 8
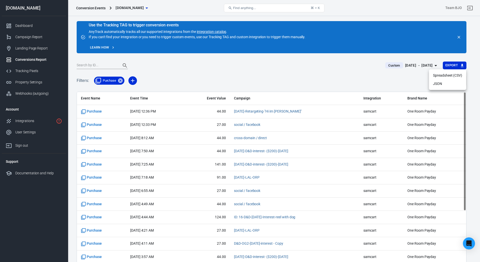
click at [384, 76] on li "Spreadsheet (CSV)" at bounding box center [447, 75] width 37 height 8
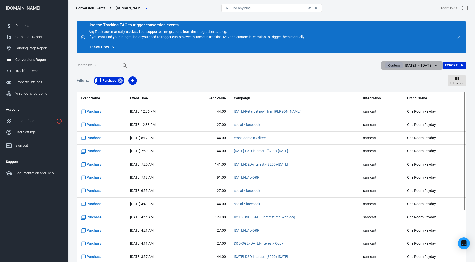
click at [384, 64] on icon "button" at bounding box center [435, 66] width 6 height 6
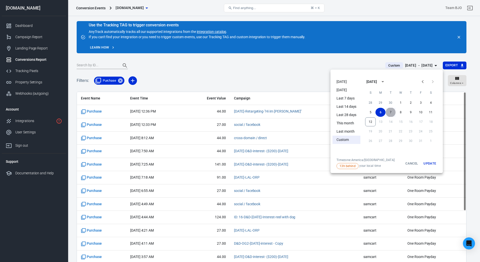
click at [384, 112] on button "7" at bounding box center [390, 112] width 10 height 9
click at [384, 114] on button "7" at bounding box center [390, 112] width 10 height 9
click at [384, 162] on button "Update" at bounding box center [429, 163] width 16 height 11
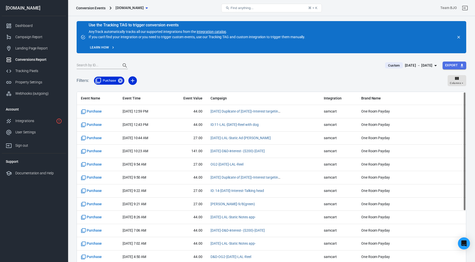
click at [384, 65] on button "Export" at bounding box center [455, 66] width 24 height 8
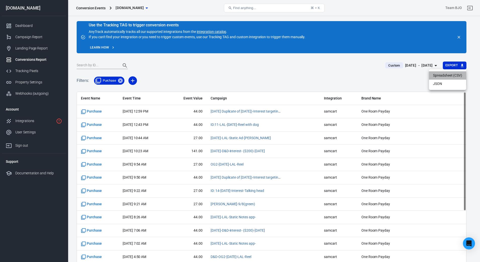
click at [384, 75] on li "Spreadsheet (CSV)" at bounding box center [447, 75] width 37 height 8
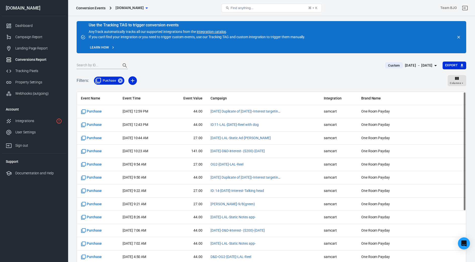
drag, startPoint x: 36, startPoint y: 58, endPoint x: 91, endPoint y: 76, distance: 58.8
click at [36, 58] on div "Conversions Report" at bounding box center [38, 59] width 47 height 5
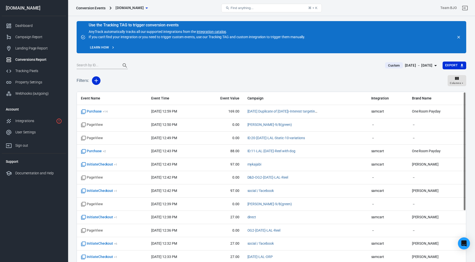
click at [384, 65] on icon "button" at bounding box center [435, 66] width 6 height 6
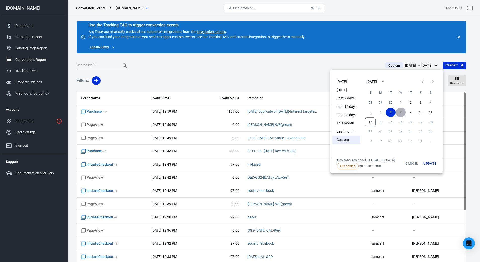
click at [384, 113] on button "8" at bounding box center [400, 112] width 10 height 9
drag, startPoint x: 429, startPoint y: 163, endPoint x: 433, endPoint y: 168, distance: 6.4
click at [384, 164] on button "Update" at bounding box center [429, 163] width 16 height 11
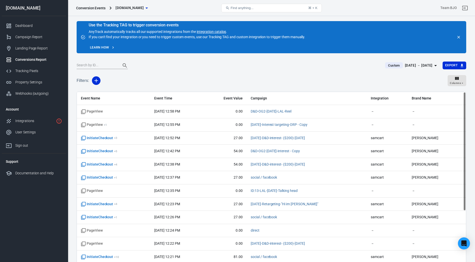
click at [95, 64] on input "text" at bounding box center [97, 65] width 40 height 7
click at [249, 77] on div "Filters: Columns" at bounding box center [272, 83] width 390 height 18
click at [97, 79] on icon "button" at bounding box center [96, 81] width 6 height 6
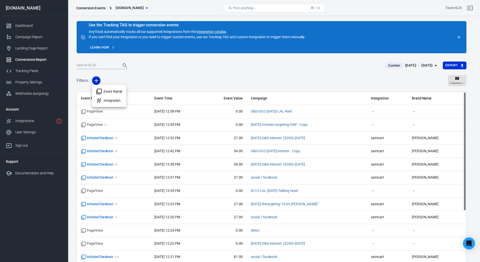
click at [102, 64] on div at bounding box center [240, 131] width 480 height 262
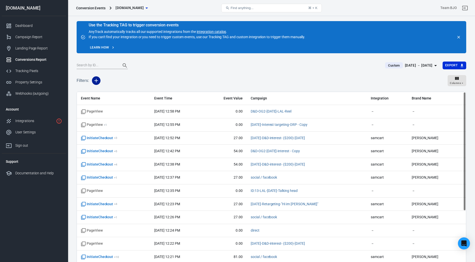
click at [96, 79] on icon "button" at bounding box center [96, 81] width 6 height 6
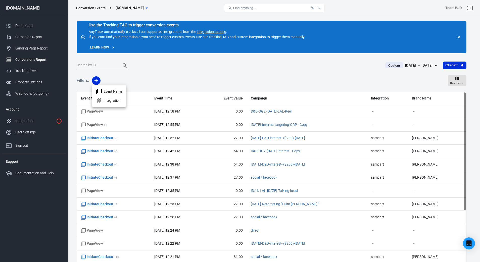
click at [118, 90] on li "Event Name" at bounding box center [109, 91] width 34 height 9
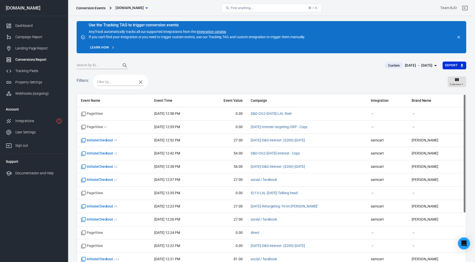
click at [112, 80] on input "text" at bounding box center [115, 82] width 37 height 6
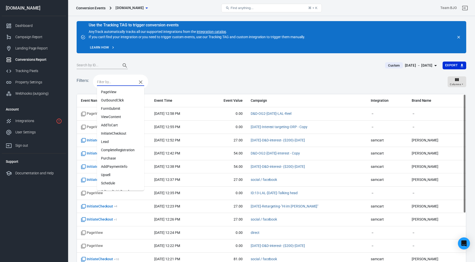
click at [110, 159] on li "Purchase" at bounding box center [120, 158] width 47 height 8
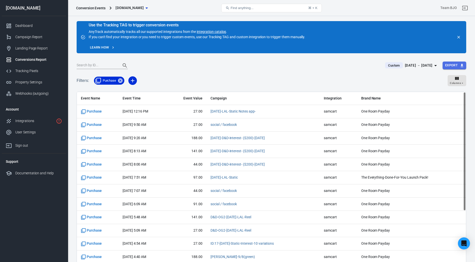
click at [384, 65] on button "Export" at bounding box center [455, 66] width 24 height 8
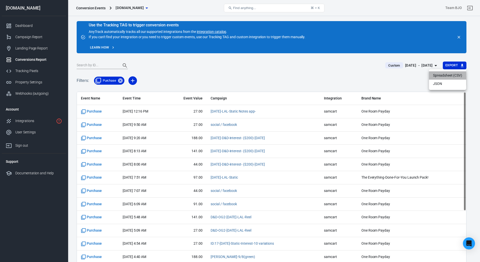
click at [384, 74] on li "Spreadsheet (CSV)" at bounding box center [447, 75] width 37 height 8
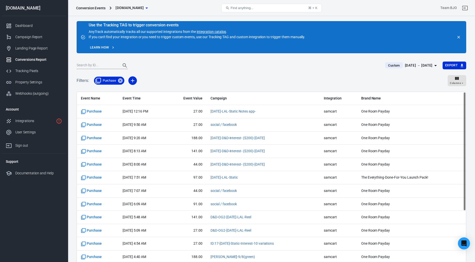
click at [384, 65] on icon "button" at bounding box center [435, 66] width 6 height 6
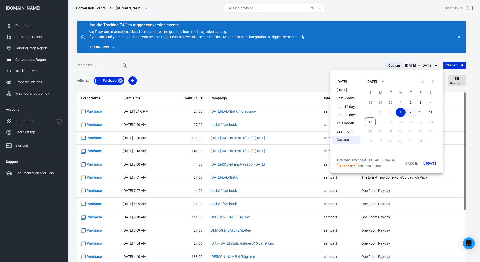
click at [384, 113] on button "9" at bounding box center [410, 112] width 10 height 9
click at [384, 112] on button "9" at bounding box center [410, 112] width 10 height 9
click at [384, 163] on button "Update" at bounding box center [429, 163] width 16 height 11
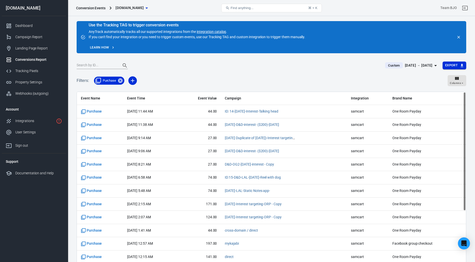
click at [384, 66] on icon "button" at bounding box center [462, 65] width 5 height 5
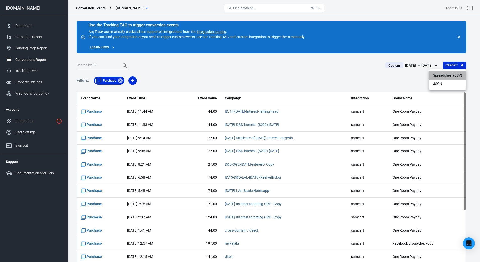
click at [384, 76] on li "Spreadsheet (CSV)" at bounding box center [447, 75] width 37 height 8
